Goal: Task Accomplishment & Management: Complete application form

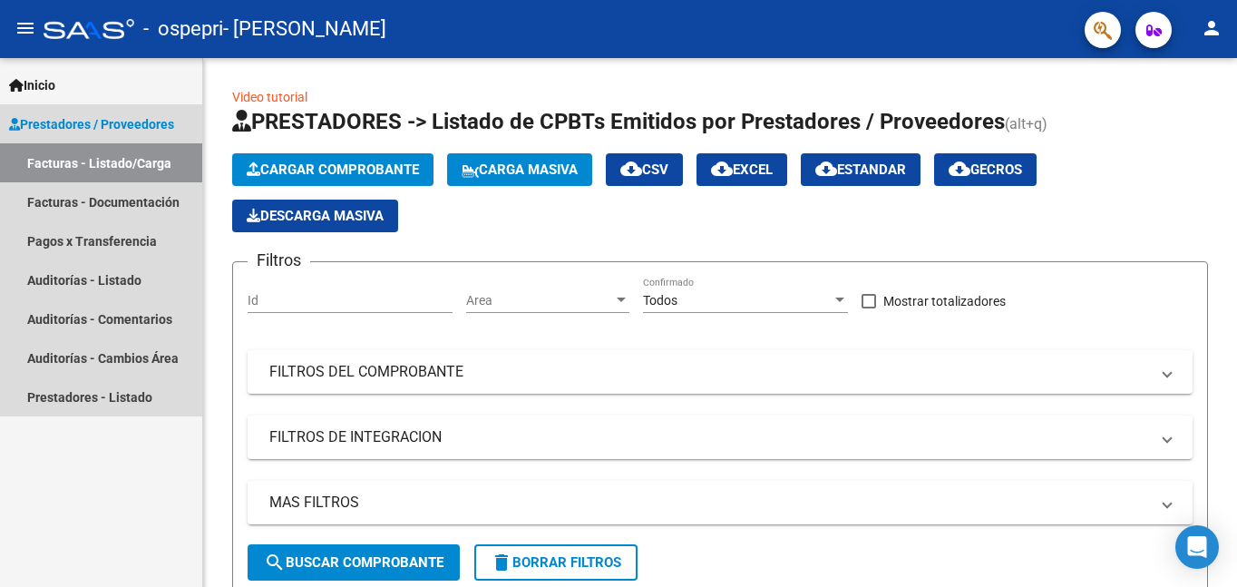
click at [92, 155] on link "Facturas - Listado/Carga" at bounding box center [101, 162] width 202 height 39
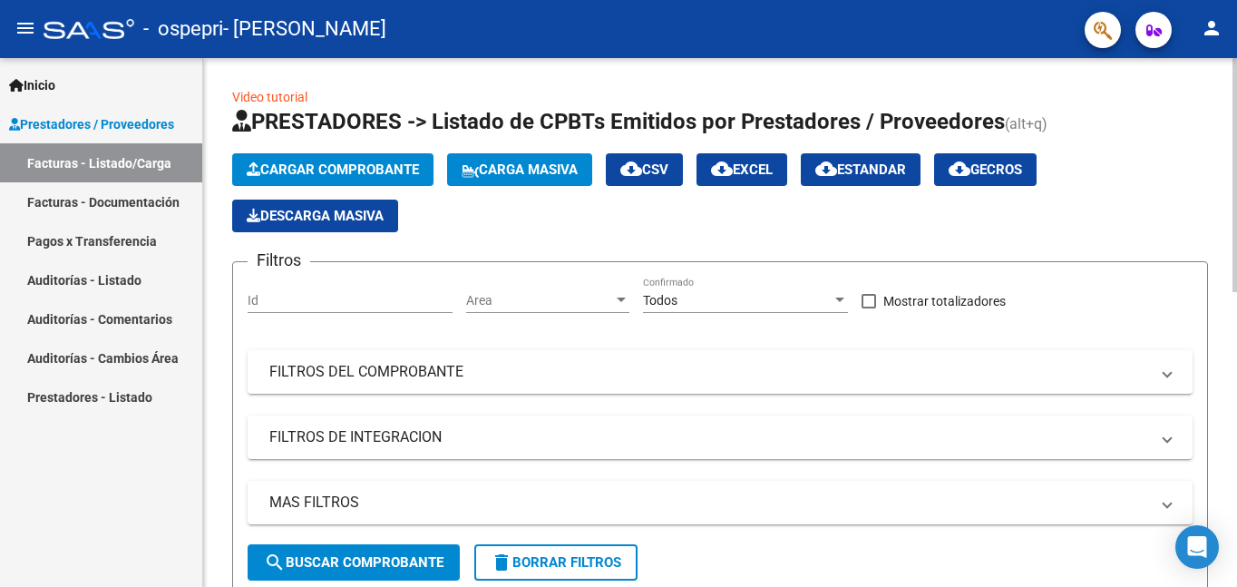
click at [317, 173] on span "Cargar Comprobante" at bounding box center [333, 169] width 172 height 16
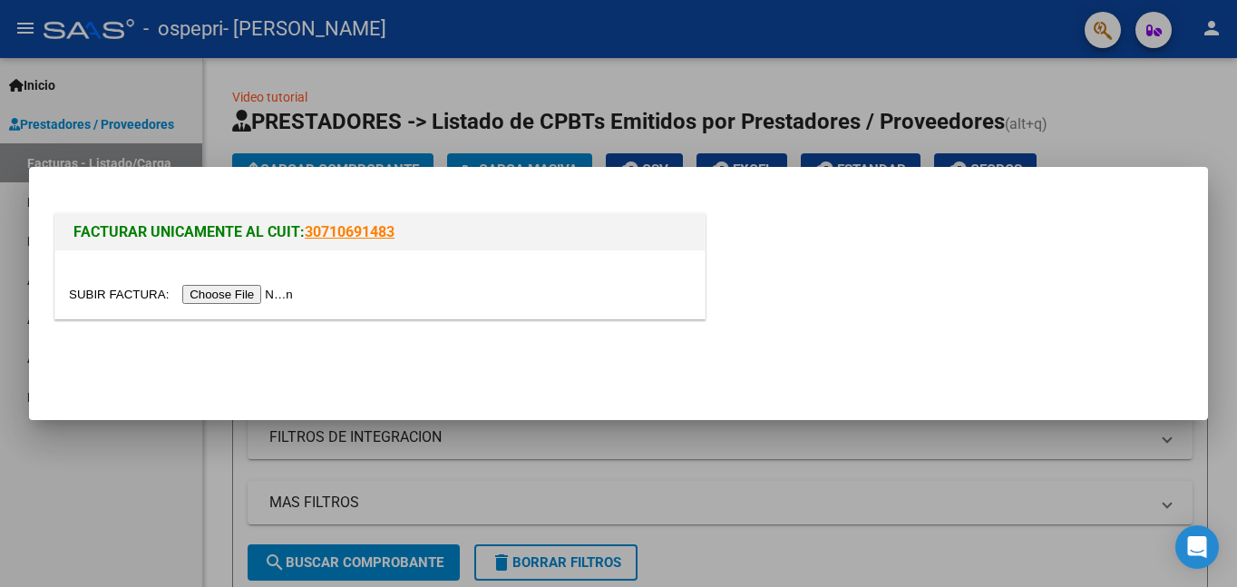
click at [244, 296] on input "file" at bounding box center [183, 294] width 229 height 19
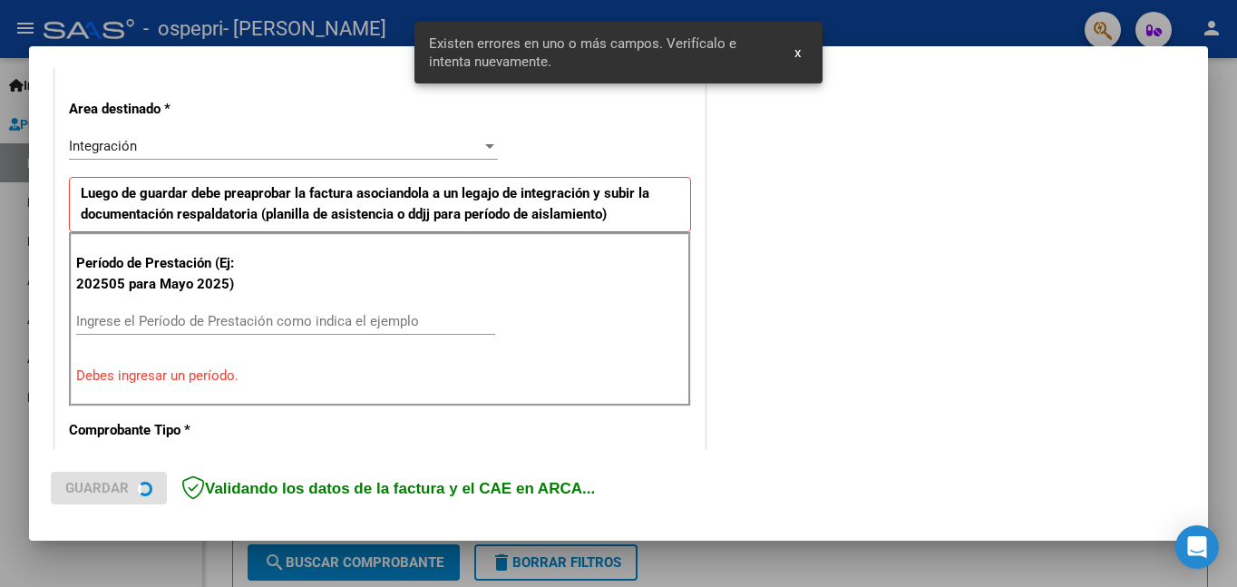
scroll to position [407, 0]
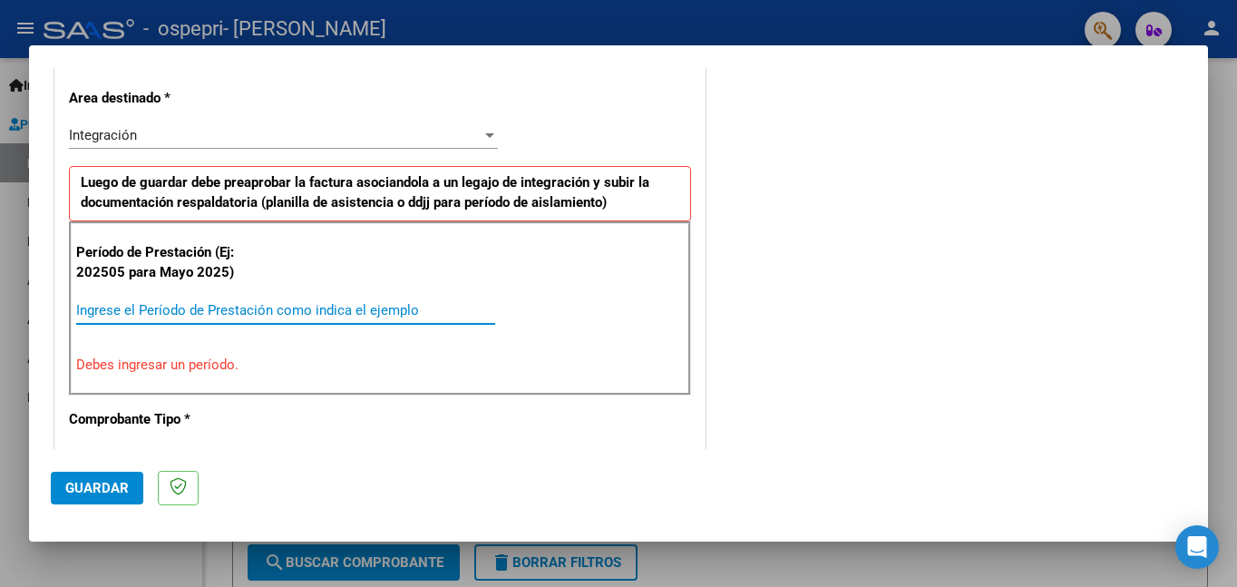
click at [125, 312] on input "Ingrese el Período de Prestación como indica el ejemplo" at bounding box center [285, 310] width 419 height 16
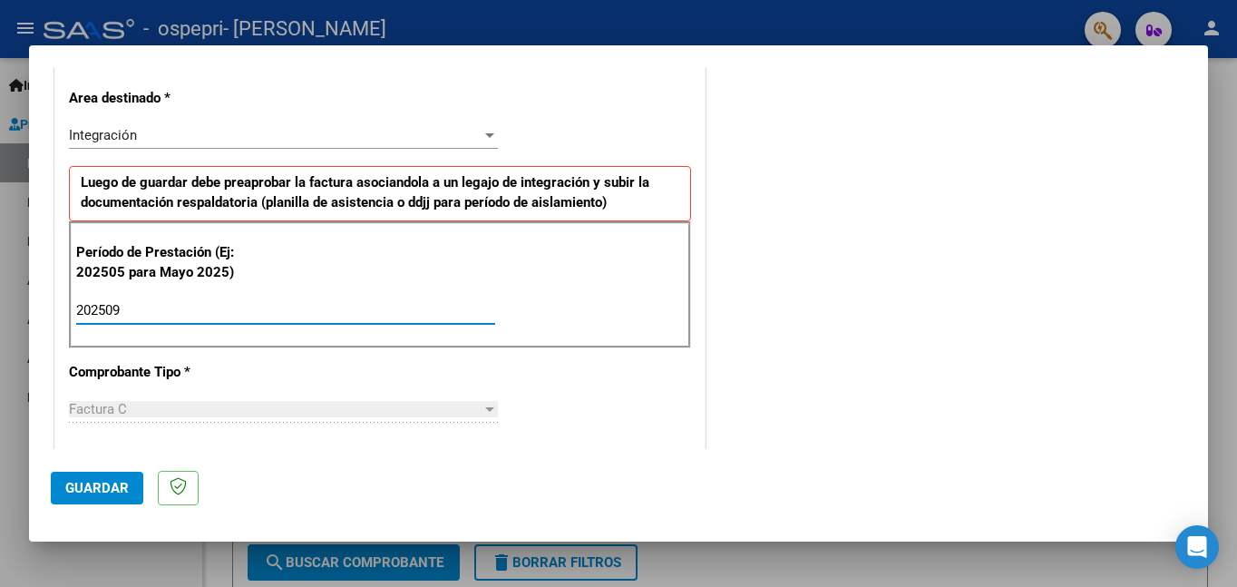
type input "202509"
click at [488, 407] on div at bounding box center [489, 409] width 9 height 5
click at [100, 487] on span "Guardar" at bounding box center [96, 488] width 63 height 16
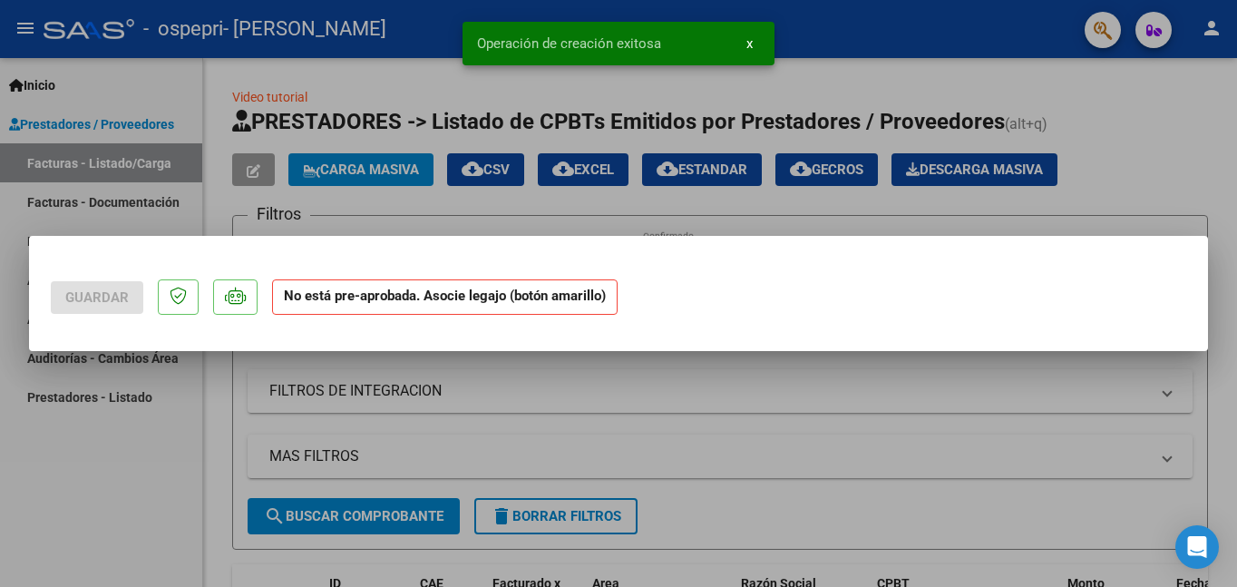
scroll to position [0, 0]
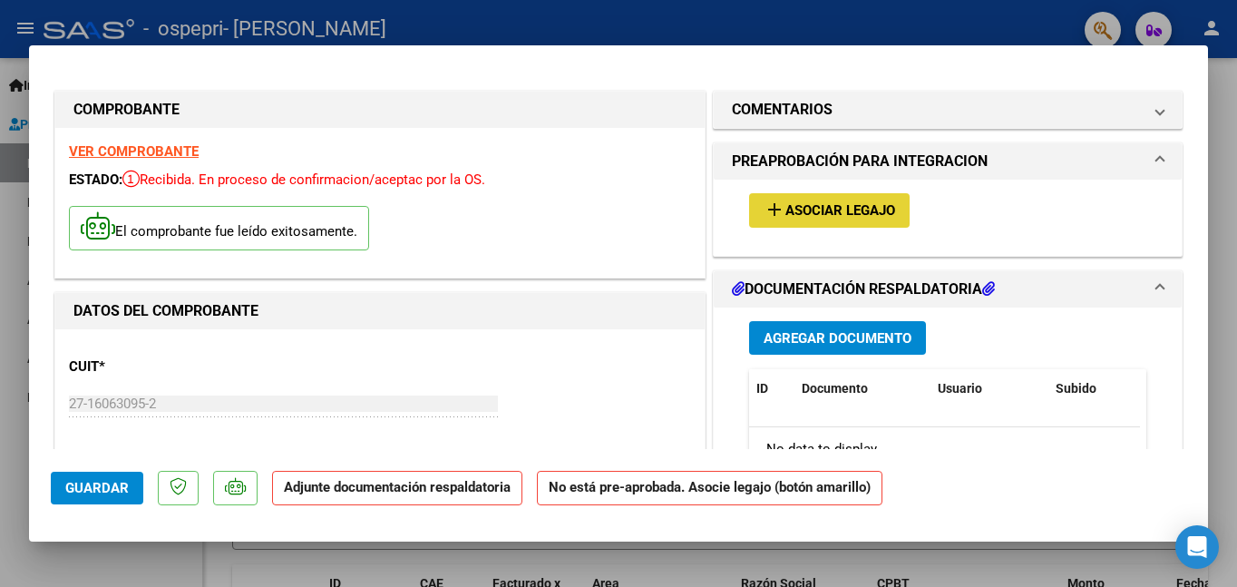
click at [838, 208] on span "Asociar Legajo" at bounding box center [841, 211] width 110 height 16
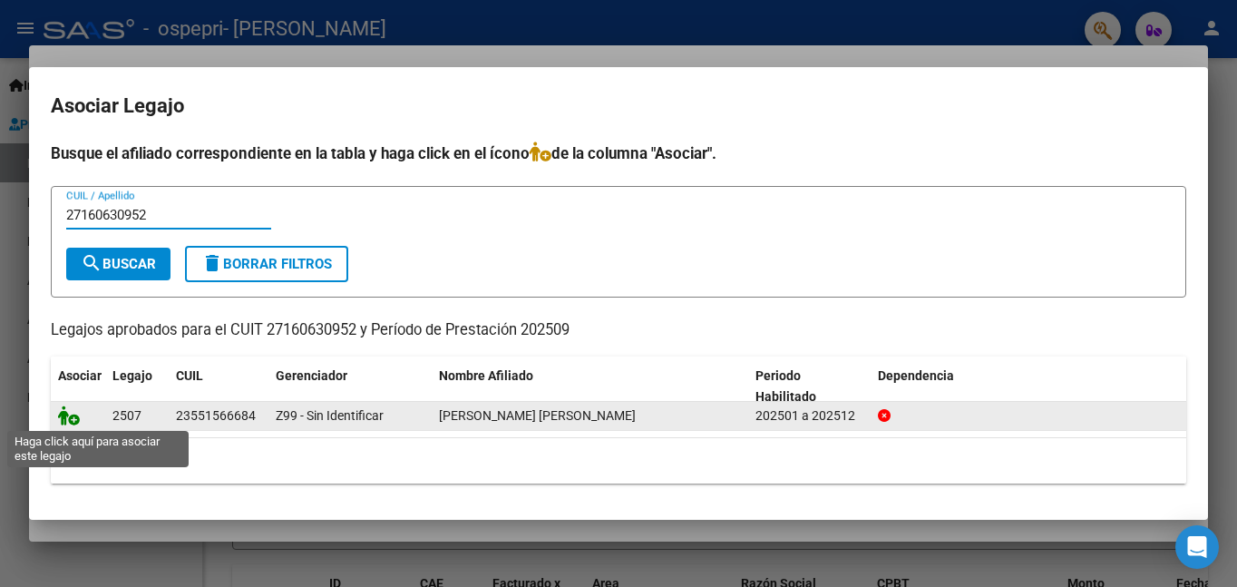
type input "27160630952"
click at [73, 418] on icon at bounding box center [69, 415] width 22 height 20
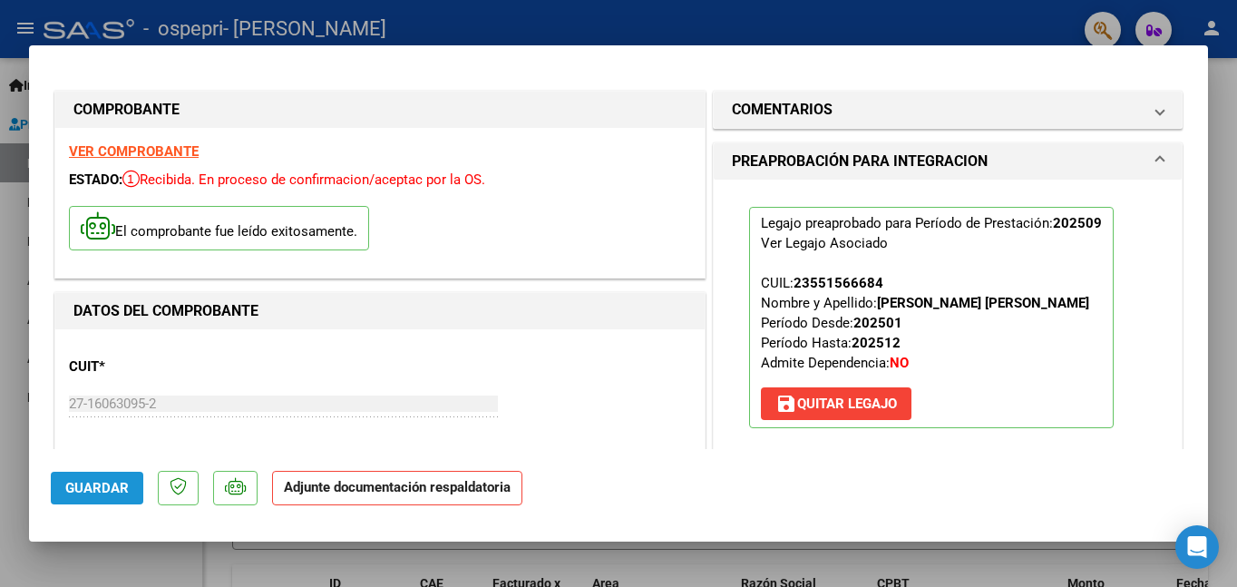
click at [87, 483] on span "Guardar" at bounding box center [96, 488] width 63 height 16
